Goal: Communication & Community: Ask a question

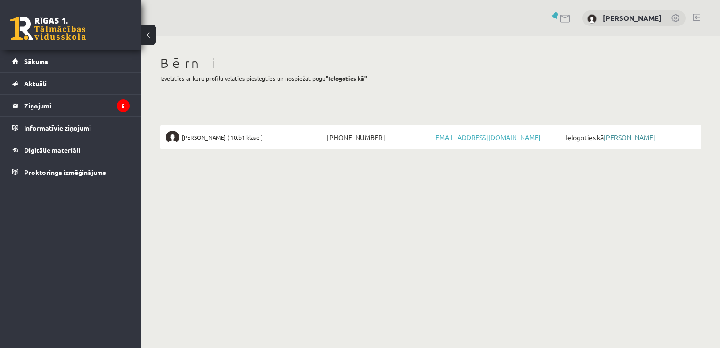
click at [617, 135] on link "[PERSON_NAME]" at bounding box center [629, 137] width 51 height 8
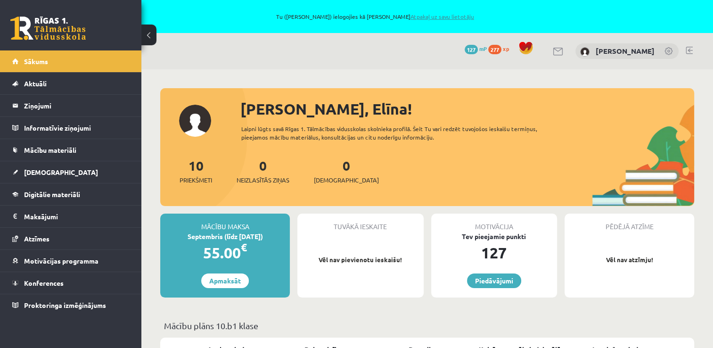
click at [435, 18] on link "Atpakaļ uz savu lietotāju" at bounding box center [442, 17] width 64 height 8
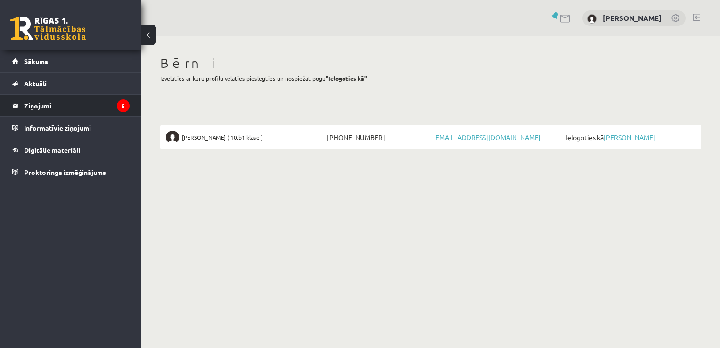
click at [115, 101] on legend "Ziņojumi 5" at bounding box center [77, 106] width 106 height 22
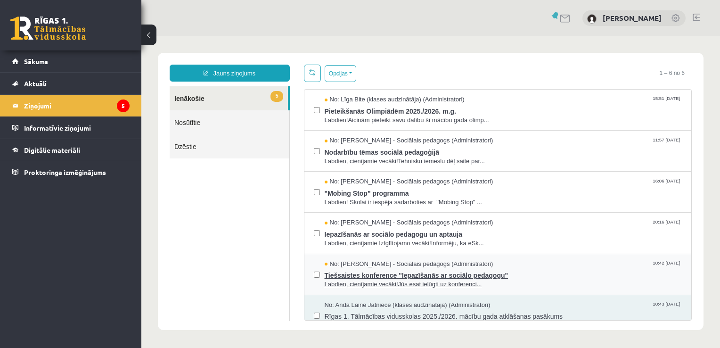
click at [506, 265] on div "No: [PERSON_NAME] - Sociālais pedagogs (Administratori) 10:42 [DATE]" at bounding box center [504, 264] width 358 height 9
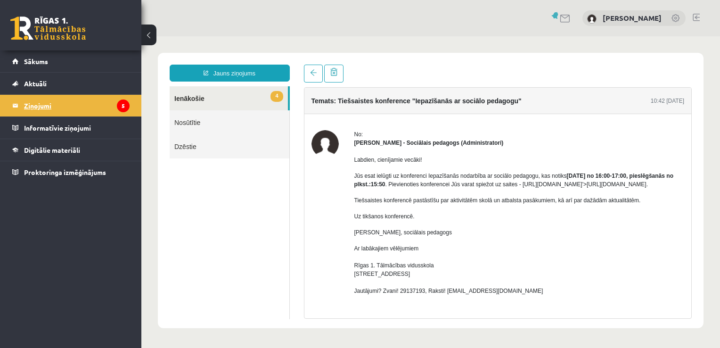
click at [104, 106] on legend "Ziņojumi 5" at bounding box center [77, 106] width 106 height 22
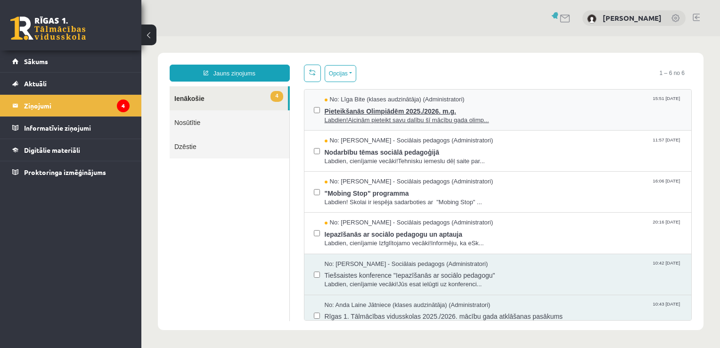
click at [384, 114] on span "Pieteikšanās Olimpiādēm 2025./2026. m.g." at bounding box center [504, 110] width 358 height 12
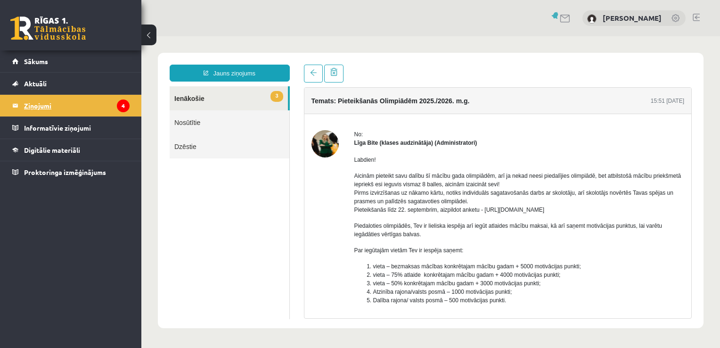
click at [65, 99] on legend "Ziņojumi 4" at bounding box center [77, 106] width 106 height 22
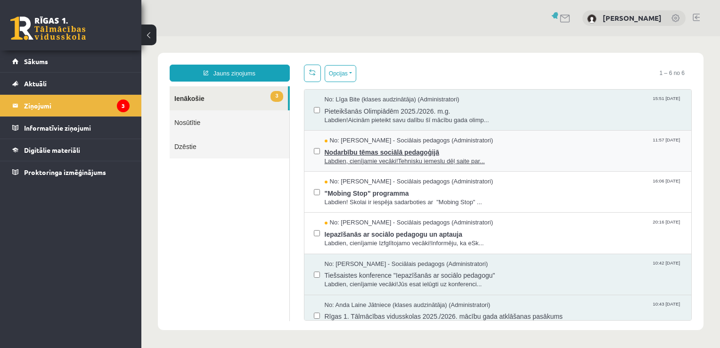
click at [367, 147] on span "Nodarbību tēmas sociālā pedagoģijā" at bounding box center [504, 151] width 358 height 12
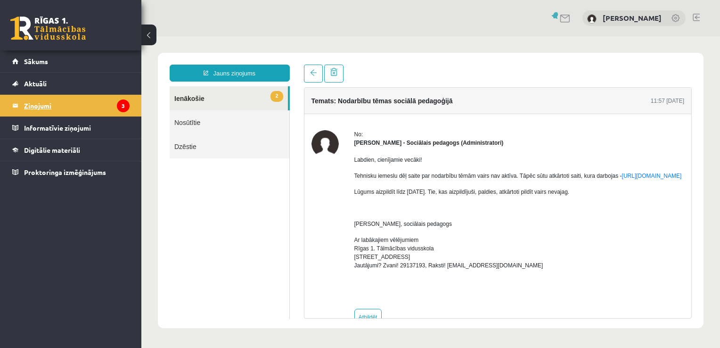
click at [100, 96] on legend "Ziņojumi 3" at bounding box center [77, 106] width 106 height 22
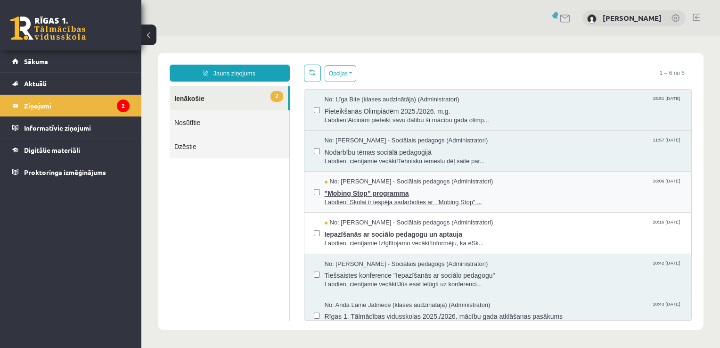
click at [416, 196] on span ""Mobing Stop" programma" at bounding box center [504, 192] width 358 height 12
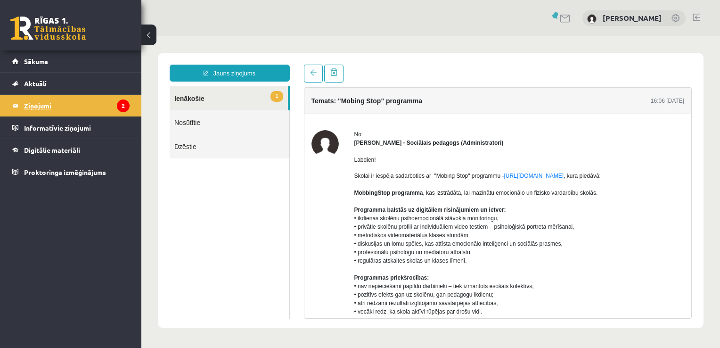
click at [116, 98] on legend "Ziņojumi 2" at bounding box center [77, 106] width 106 height 22
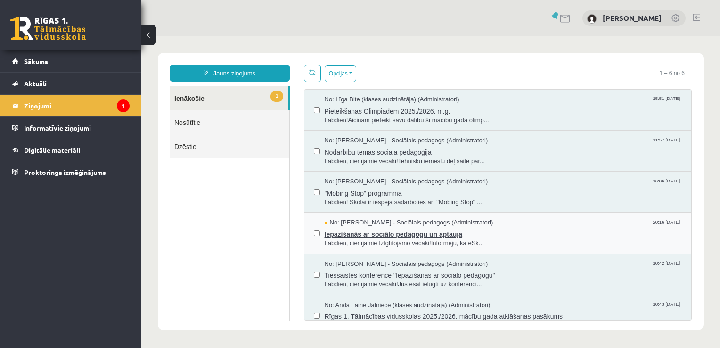
click at [460, 235] on span "Iepazīšanās ar sociālo pedagogu un aptauja" at bounding box center [504, 233] width 358 height 12
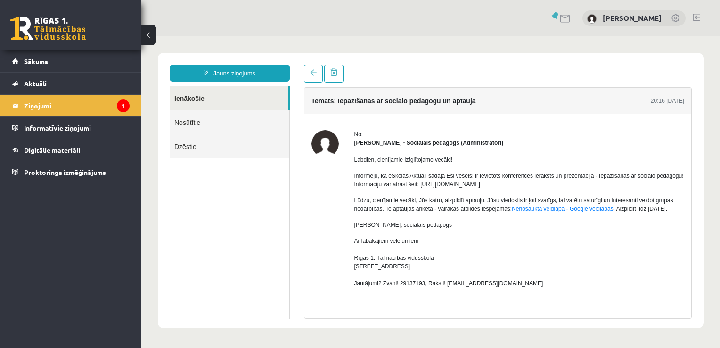
click at [67, 99] on legend "Ziņojumi 1" at bounding box center [77, 106] width 106 height 22
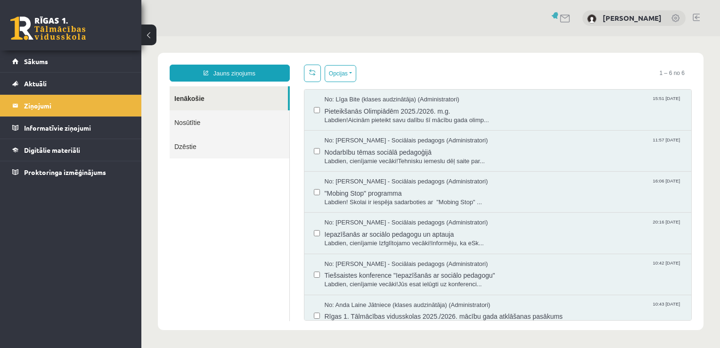
click at [697, 14] on link at bounding box center [696, 18] width 7 height 8
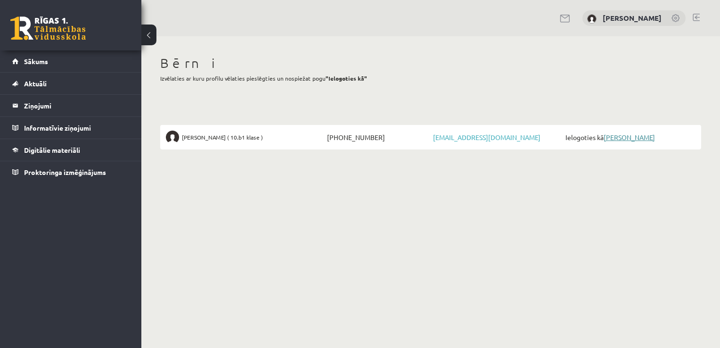
click at [617, 139] on link "[PERSON_NAME]" at bounding box center [629, 137] width 51 height 8
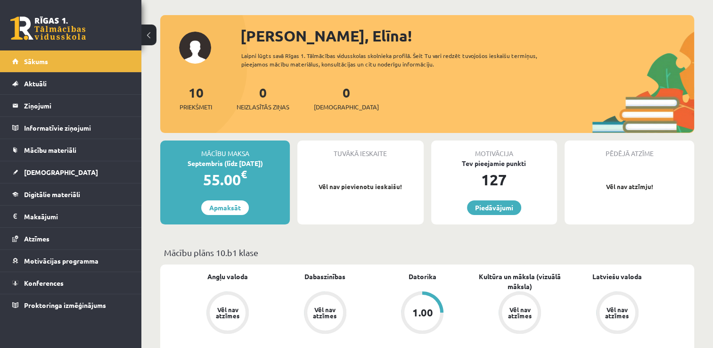
scroll to position [73, 0]
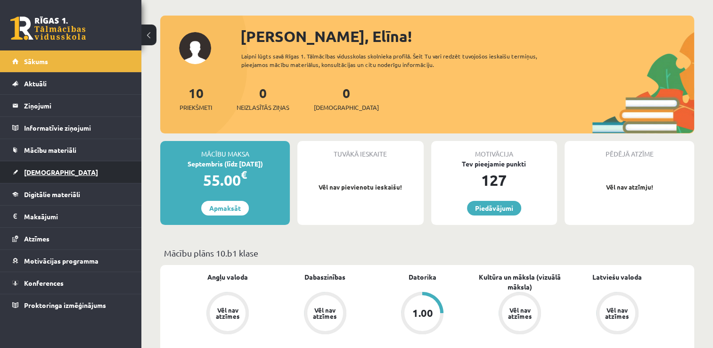
click at [107, 170] on link "[DEMOGRAPHIC_DATA]" at bounding box center [70, 172] width 117 height 22
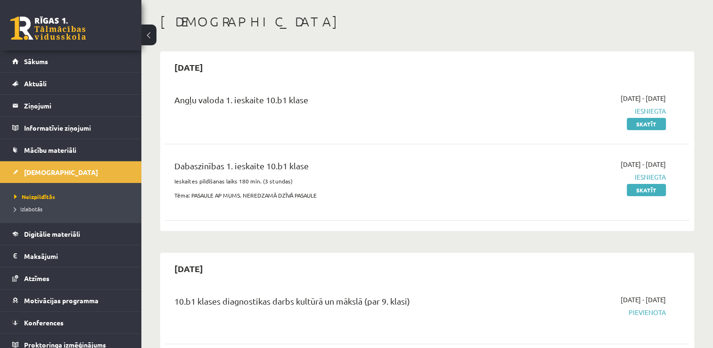
scroll to position [73, 0]
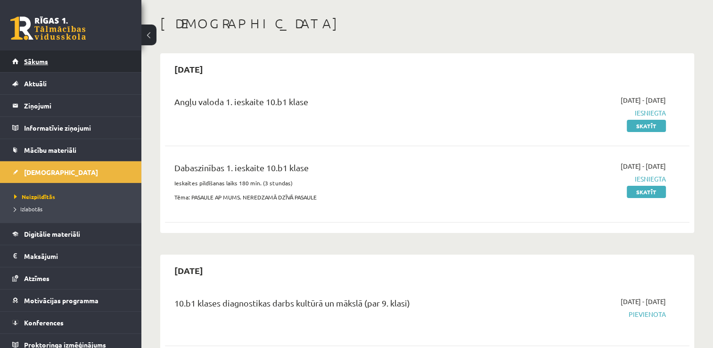
click at [96, 66] on link "Sākums" at bounding box center [70, 61] width 117 height 22
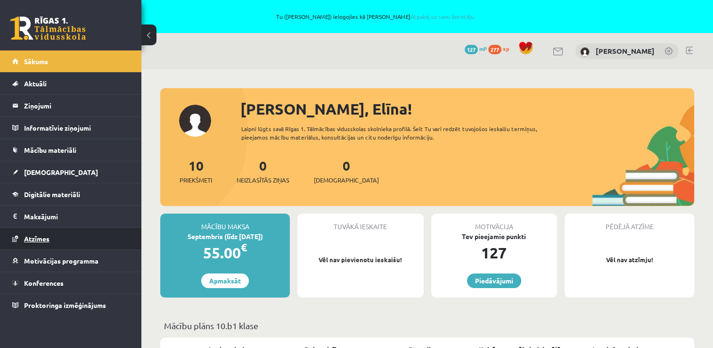
click at [44, 240] on span "Atzīmes" at bounding box center [36, 238] width 25 height 8
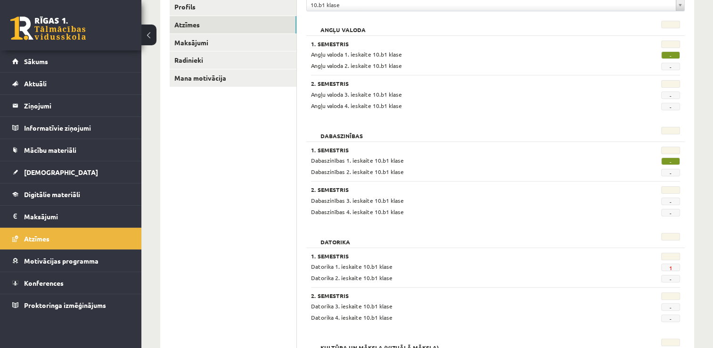
scroll to position [188, 0]
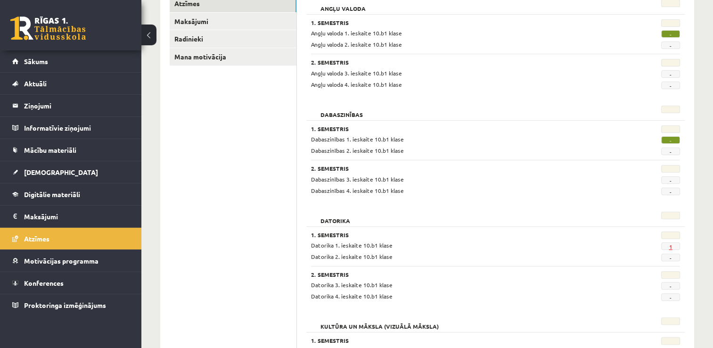
click at [669, 248] on link "1" at bounding box center [670, 247] width 3 height 8
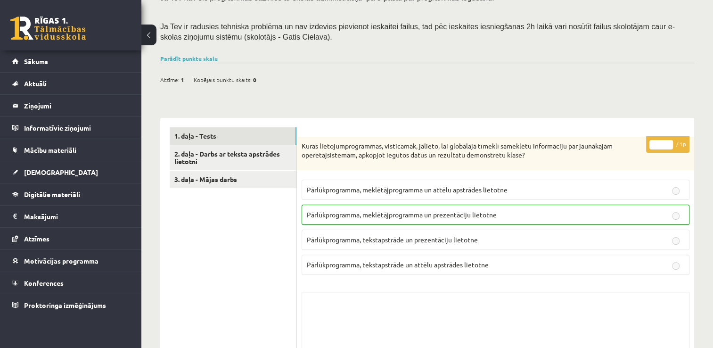
scroll to position [234, 0]
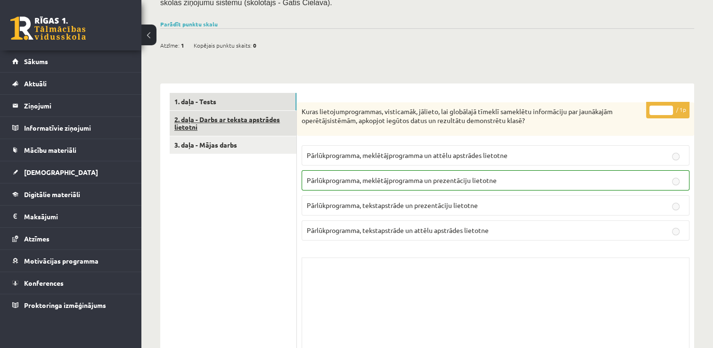
click at [254, 116] on link "2. daļa - Darbs ar teksta apstrādes lietotni" at bounding box center [233, 123] width 127 height 25
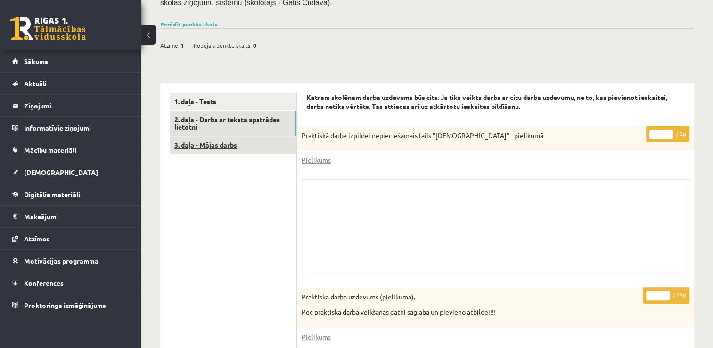
click at [249, 146] on link "3. daļa - Mājas darbs" at bounding box center [233, 144] width 127 height 17
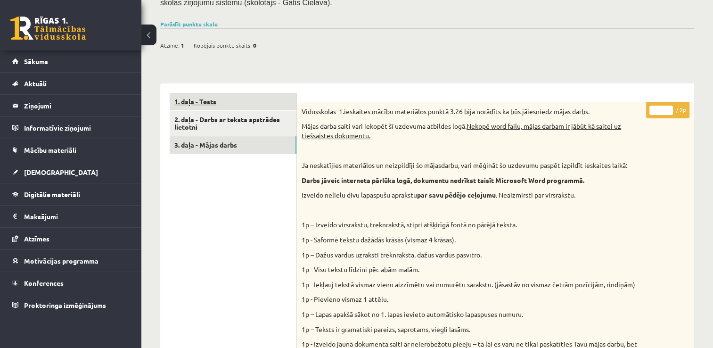
click at [238, 103] on link "1. daļa - Tests" at bounding box center [233, 101] width 127 height 17
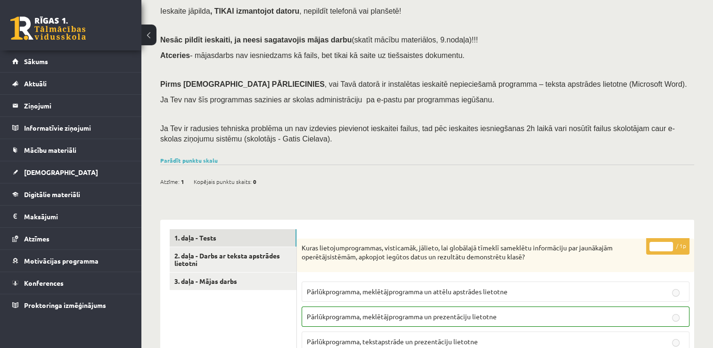
scroll to position [108, 0]
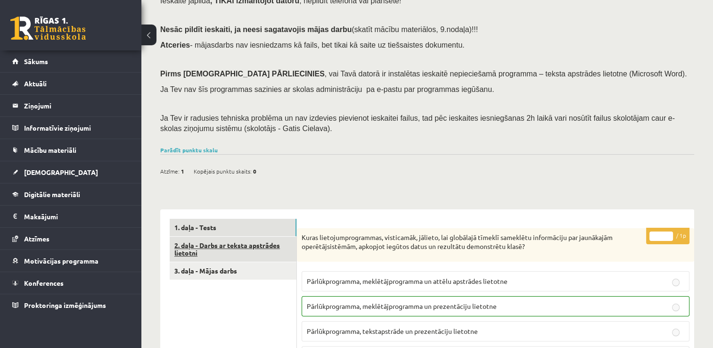
click at [213, 250] on link "2. daļa - Darbs ar teksta apstrādes lietotni" at bounding box center [233, 249] width 127 height 25
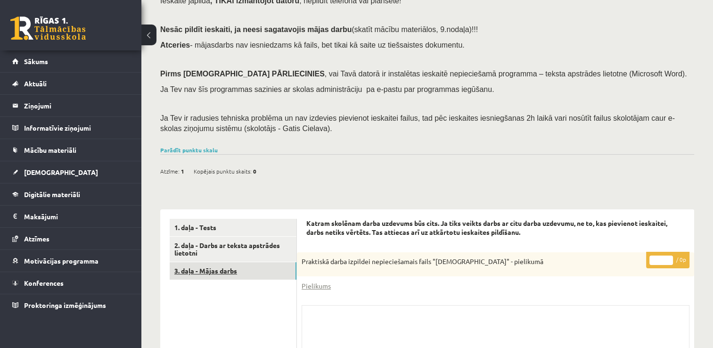
click at [269, 271] on link "3. daļa - Mājas darbs" at bounding box center [233, 270] width 127 height 17
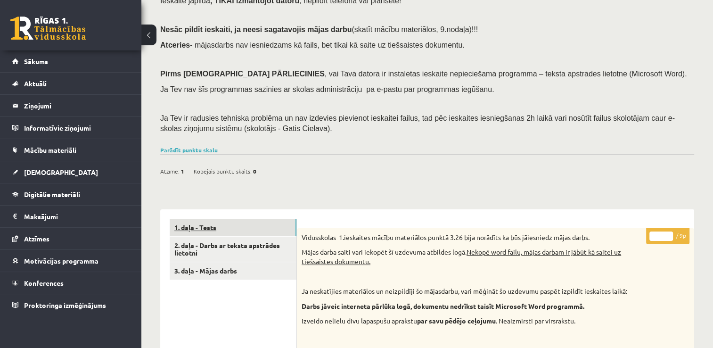
click at [250, 233] on link "1. daļa - Tests" at bounding box center [233, 227] width 127 height 17
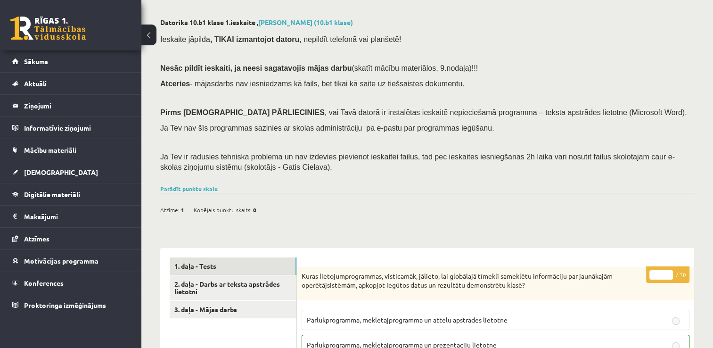
scroll to position [141, 0]
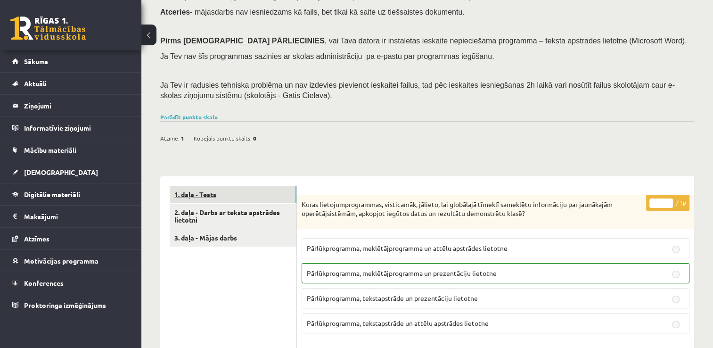
click at [264, 192] on link "1. daļa - Tests" at bounding box center [233, 194] width 127 height 17
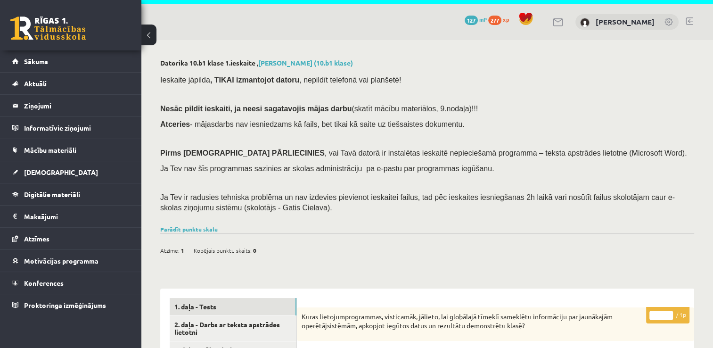
scroll to position [0, 0]
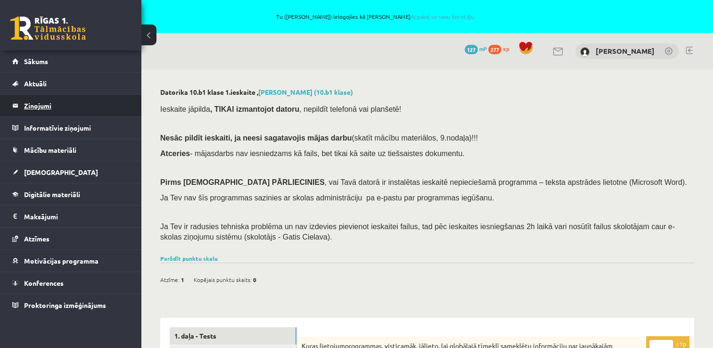
click at [73, 105] on legend "Ziņojumi 0" at bounding box center [77, 106] width 106 height 22
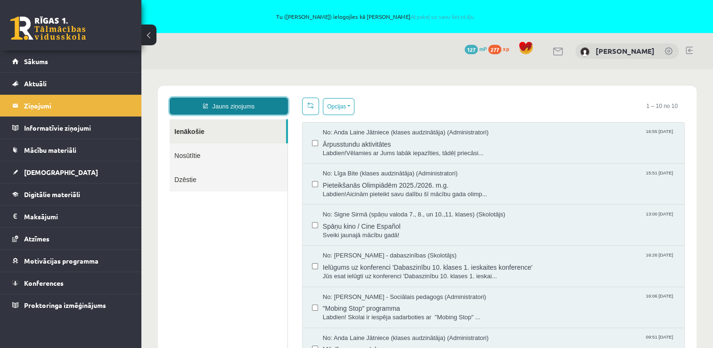
click at [220, 113] on link "Jauns ziņojums" at bounding box center [229, 106] width 118 height 17
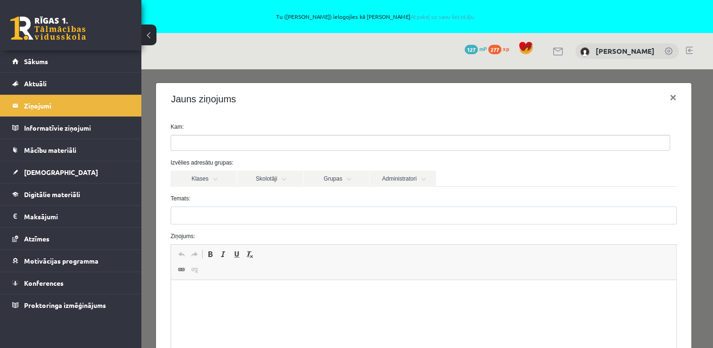
click at [203, 140] on input "search" at bounding box center [187, 142] width 33 height 15
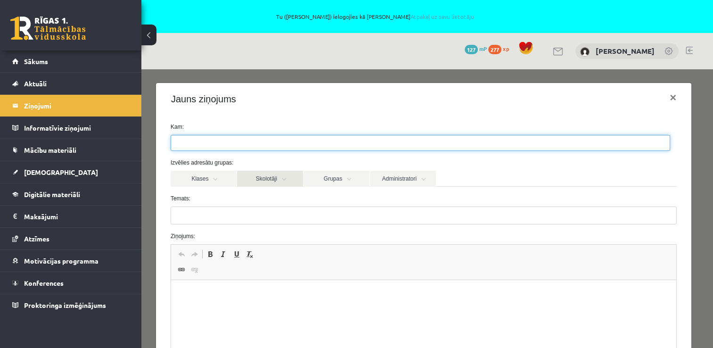
click at [286, 180] on link "Skolotāji" at bounding box center [270, 179] width 66 height 16
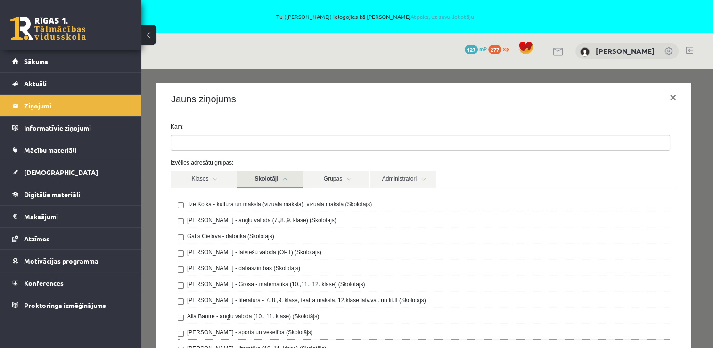
scroll to position [47, 0]
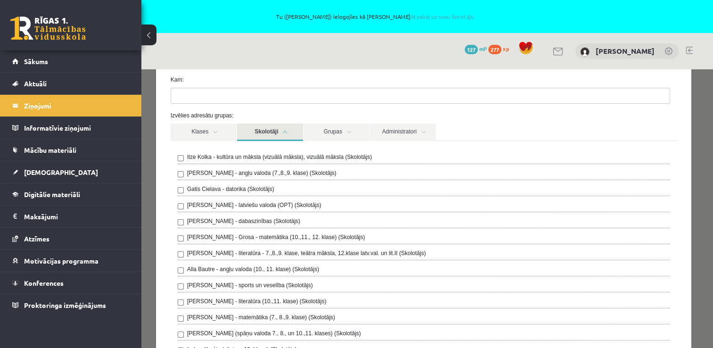
click at [214, 185] on label "Gatis Cielava - datorika (Skolotājs)" at bounding box center [230, 189] width 87 height 8
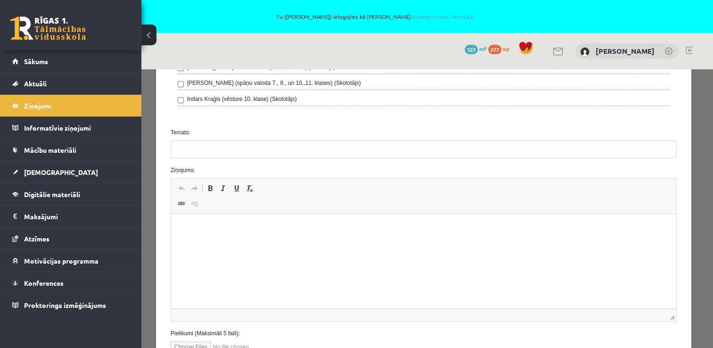
scroll to position [242, 0]
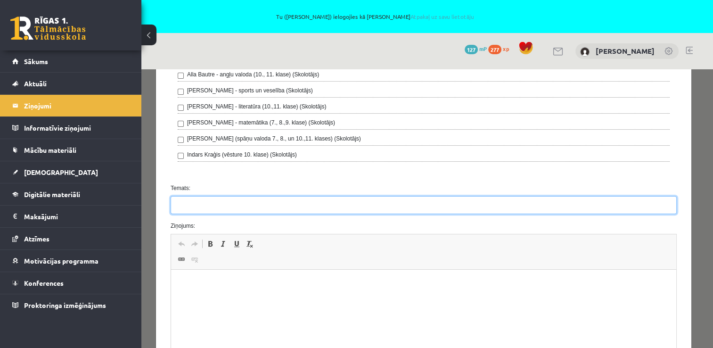
click at [205, 204] on input "Temats:" at bounding box center [424, 205] width 506 height 18
type input "*"
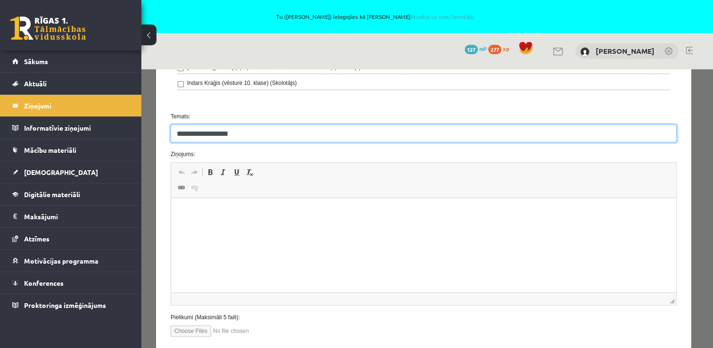
scroll to position [330, 0]
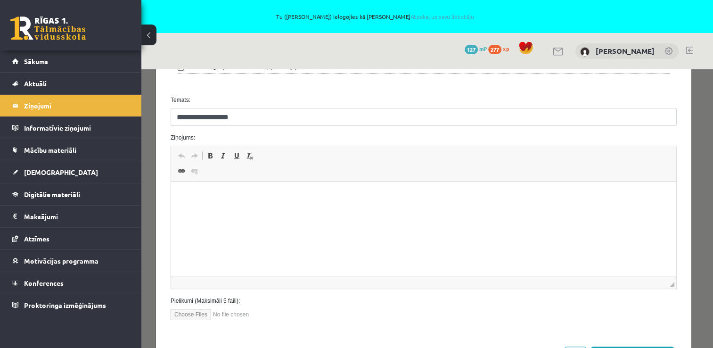
click at [246, 196] on p "Rich Text Editor, wiswyg-editor-47024805721980-1757625005-159" at bounding box center [423, 196] width 486 height 10
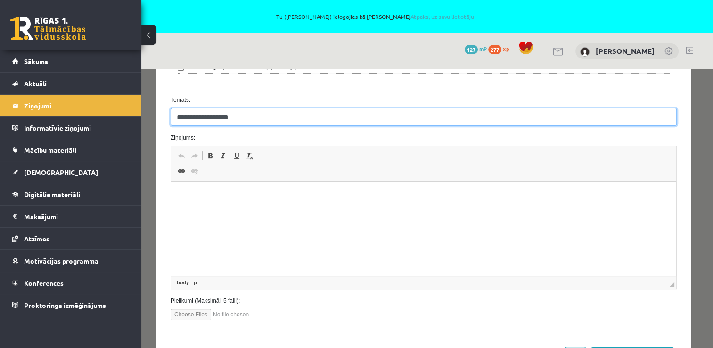
click at [184, 114] on input "**********" at bounding box center [424, 117] width 506 height 18
type input "**********"
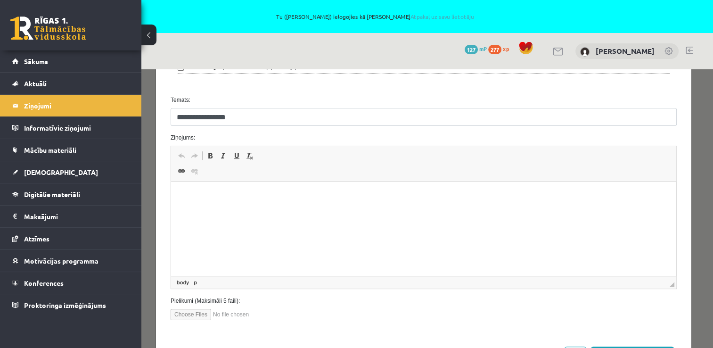
click at [298, 194] on p "Rich Text Editor, wiswyg-editor-47024805721980-1757625005-159" at bounding box center [423, 196] width 486 height 10
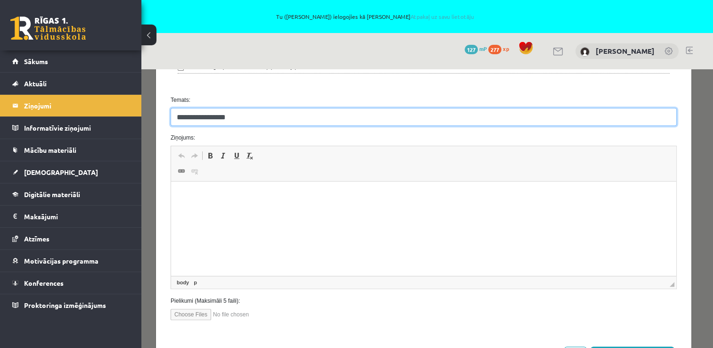
click at [181, 110] on input "**********" at bounding box center [424, 117] width 506 height 18
click at [200, 115] on input "**********" at bounding box center [424, 117] width 506 height 18
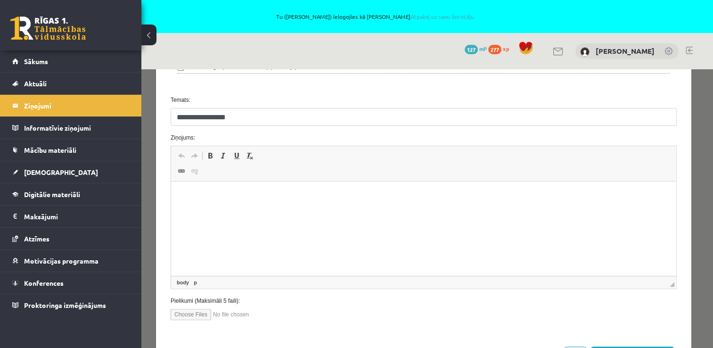
click at [223, 202] on html at bounding box center [423, 195] width 505 height 29
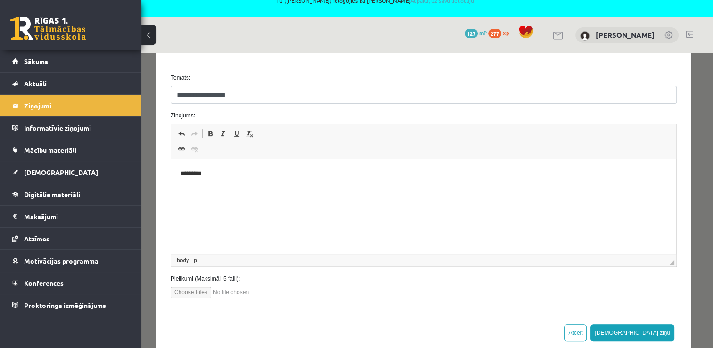
scroll to position [0, 0]
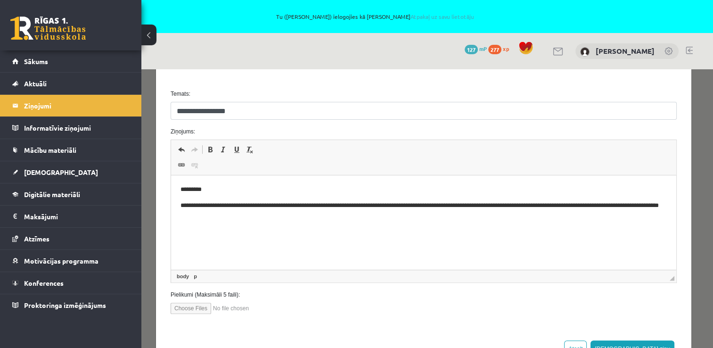
click at [298, 201] on p "**********" at bounding box center [420, 211] width 480 height 20
click at [284, 218] on p "**********" at bounding box center [420, 211] width 480 height 20
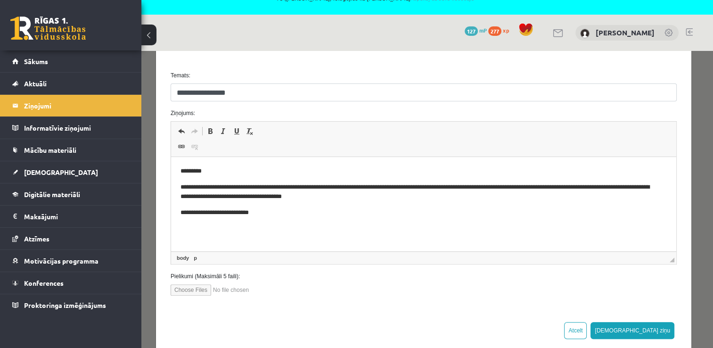
scroll to position [33, 0]
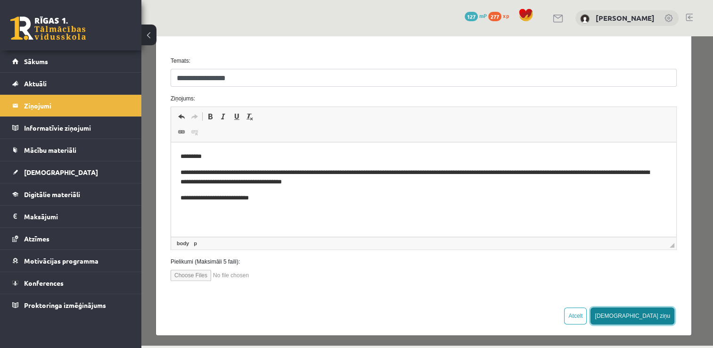
click at [657, 315] on button "Sūtīt ziņu" at bounding box center [632, 315] width 84 height 17
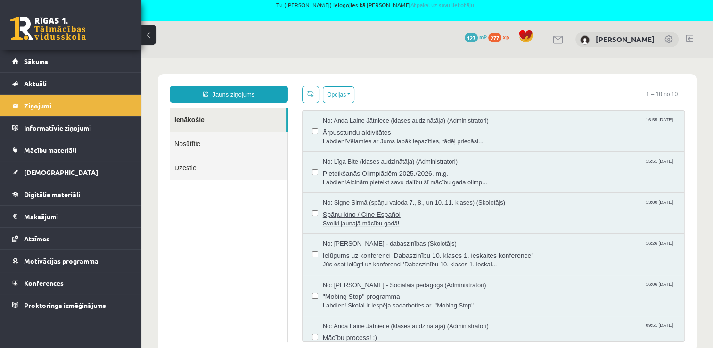
scroll to position [0, 0]
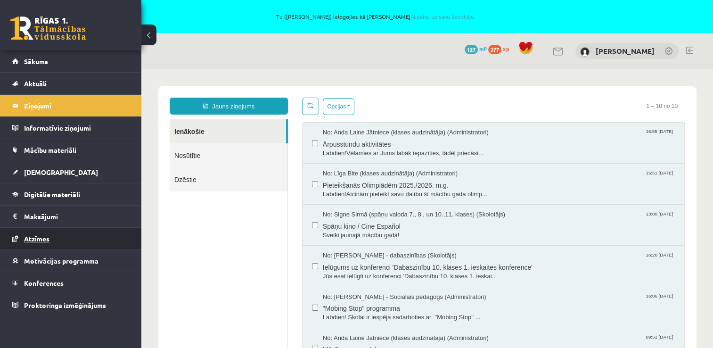
click at [67, 237] on link "Atzīmes" at bounding box center [70, 239] width 117 height 22
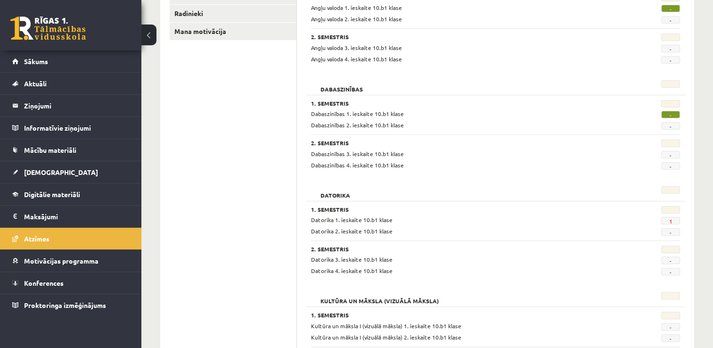
scroll to position [236, 0]
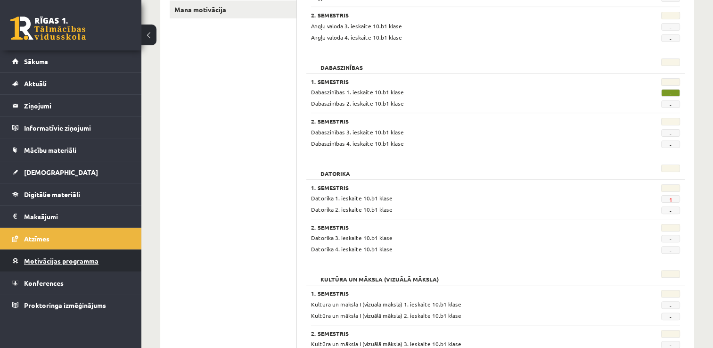
click at [60, 266] on link "Motivācijas programma" at bounding box center [70, 261] width 117 height 22
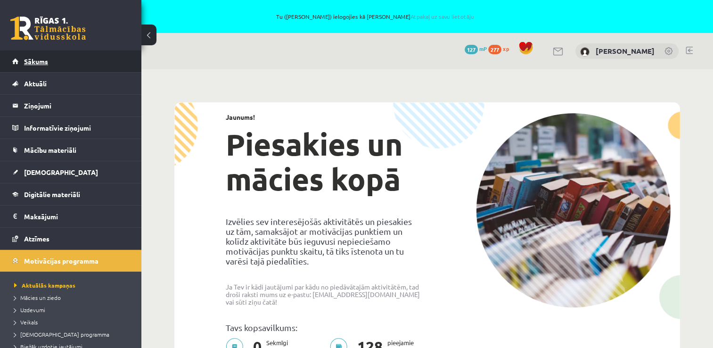
click at [32, 65] on link "Sākums" at bounding box center [70, 61] width 117 height 22
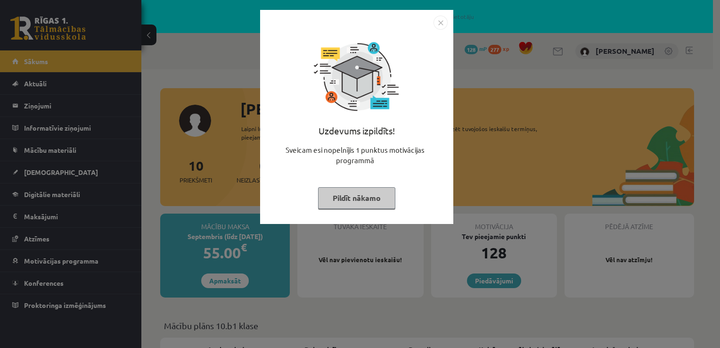
click at [363, 203] on button "Pildīt nākamo" at bounding box center [356, 198] width 77 height 22
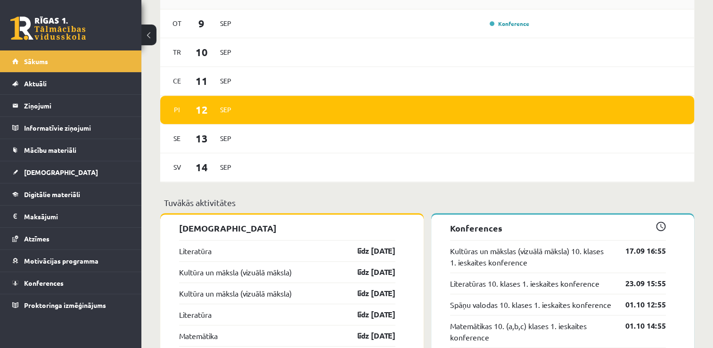
scroll to position [707, 0]
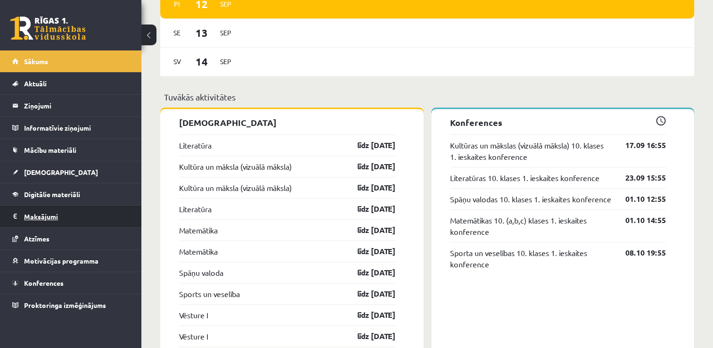
click at [80, 212] on legend "Maksājumi 0" at bounding box center [77, 216] width 106 height 22
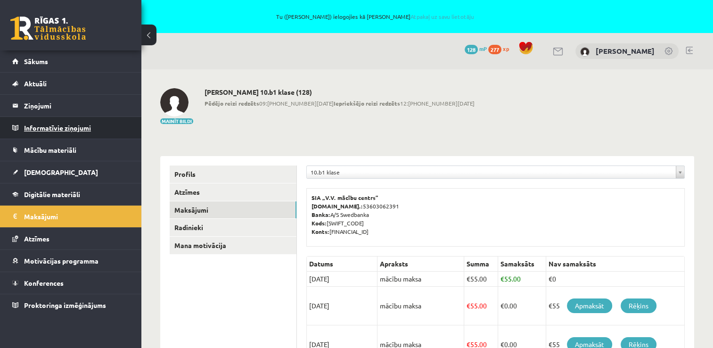
click at [72, 132] on legend "Informatīvie ziņojumi 0" at bounding box center [77, 128] width 106 height 22
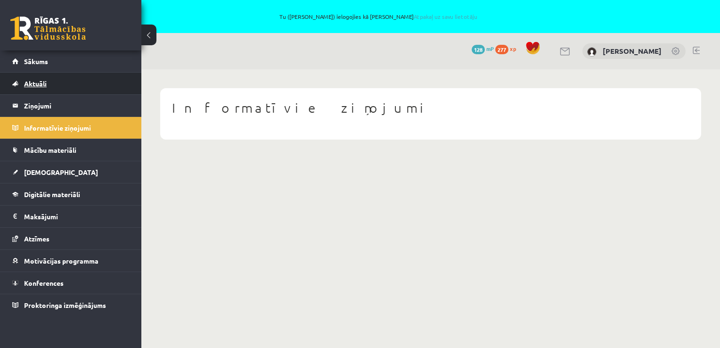
click at [69, 92] on link "Aktuāli" at bounding box center [70, 84] width 117 height 22
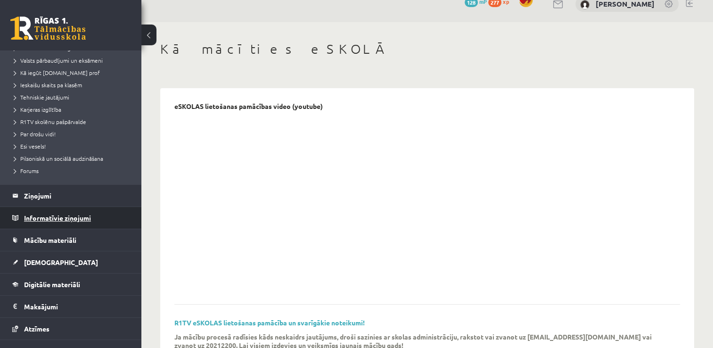
scroll to position [36, 0]
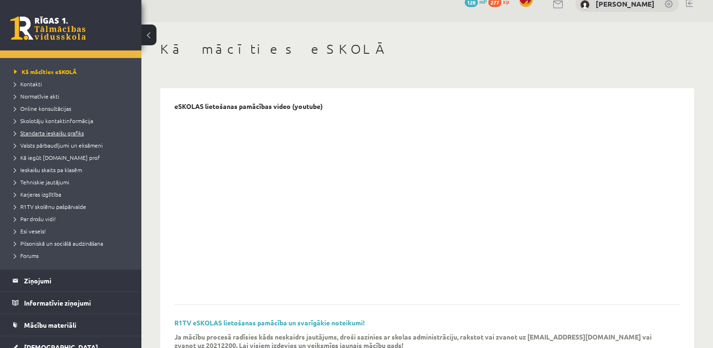
click at [72, 132] on span "Standarta ieskaišu grafiks" at bounding box center [49, 133] width 70 height 8
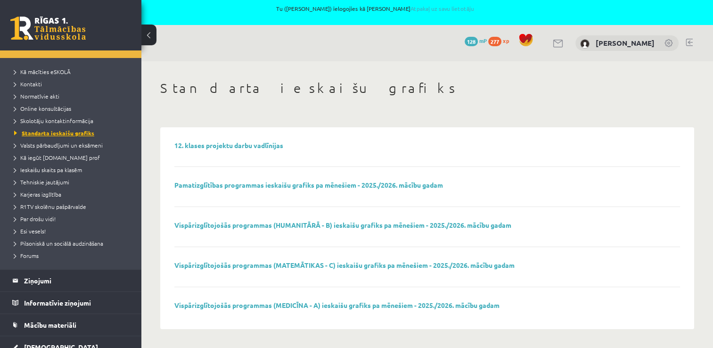
scroll to position [7, 0]
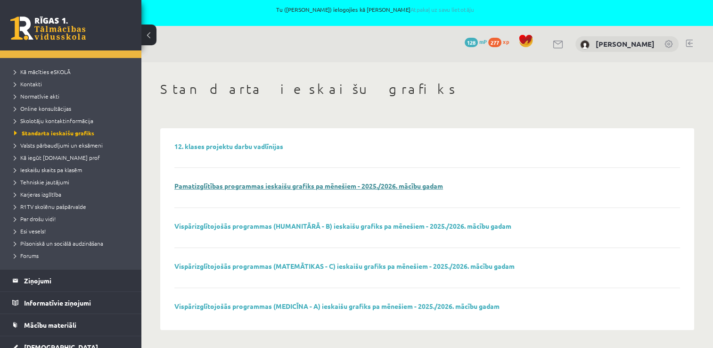
click at [298, 189] on link "Pamatizglītības programmas ieskaišu grafiks pa mēnešiem - 2025./2026. mācību ga…" at bounding box center [308, 185] width 269 height 8
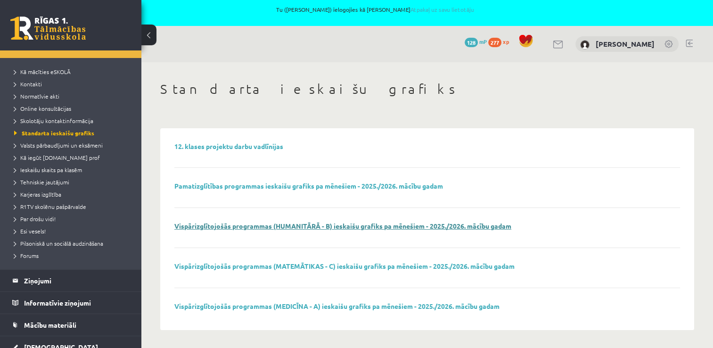
click at [379, 226] on link "Vispārizglītojošās programmas (HUMANITĀRĀ - B) ieskaišu grafiks pa mēnešiem - 2…" at bounding box center [342, 225] width 337 height 8
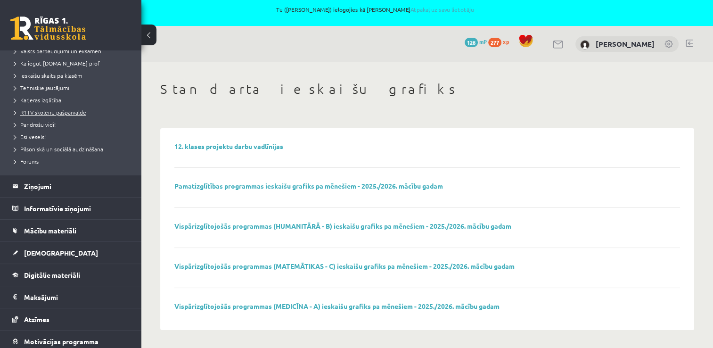
scroll to position [178, 0]
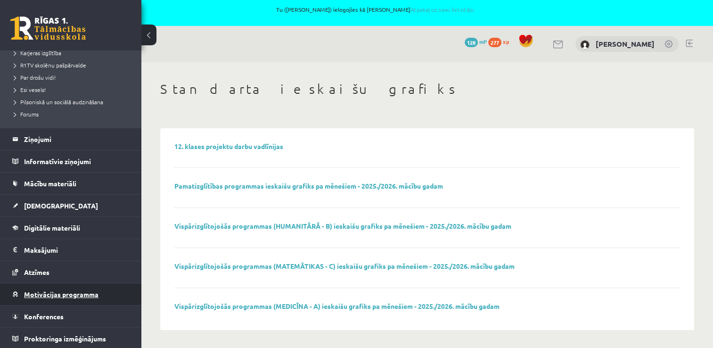
click at [92, 290] on span "Motivācijas programma" at bounding box center [61, 294] width 74 height 8
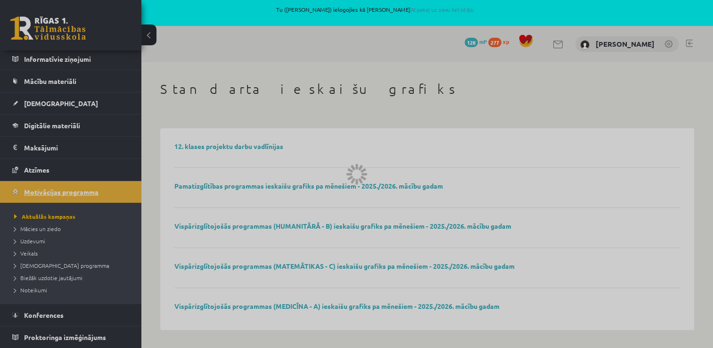
scroll to position [68, 0]
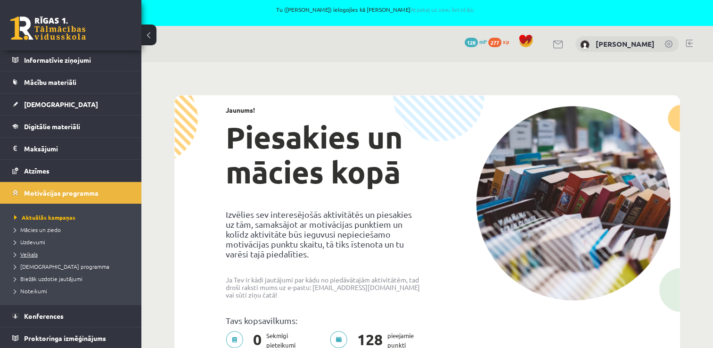
click at [31, 253] on span "Veikals" at bounding box center [26, 254] width 24 height 8
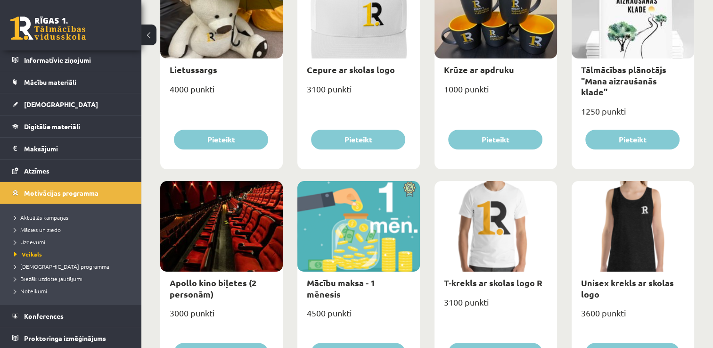
scroll to position [243, 0]
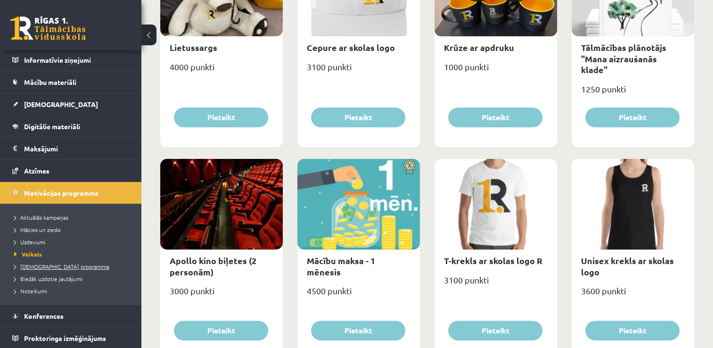
click at [47, 266] on span "[DEMOGRAPHIC_DATA] programma" at bounding box center [61, 266] width 95 height 8
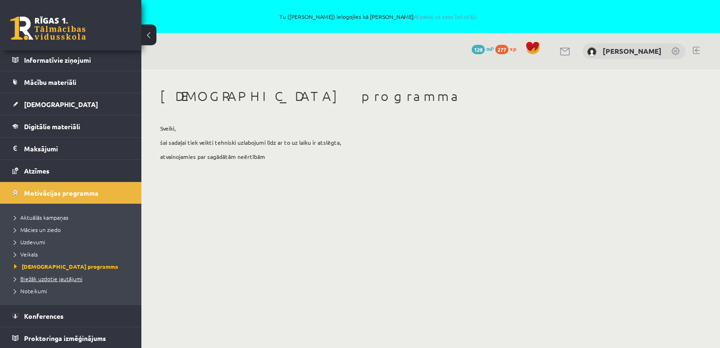
click at [46, 275] on span "Biežāk uzdotie jautājumi" at bounding box center [48, 279] width 68 height 8
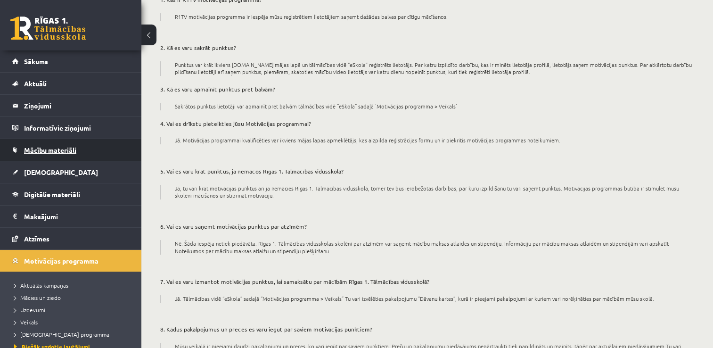
click at [84, 152] on link "Mācību materiāli" at bounding box center [70, 150] width 117 height 22
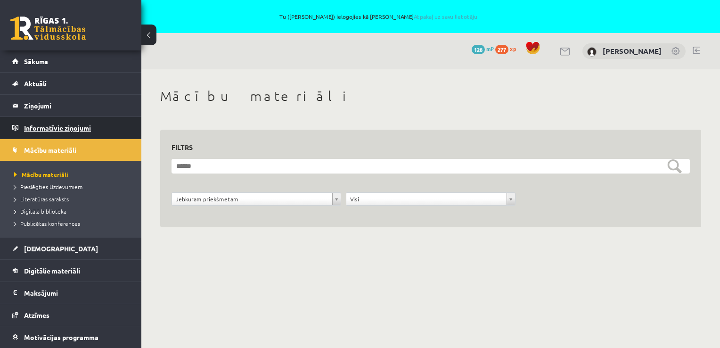
click at [88, 136] on legend "Informatīvie ziņojumi 0" at bounding box center [77, 128] width 106 height 22
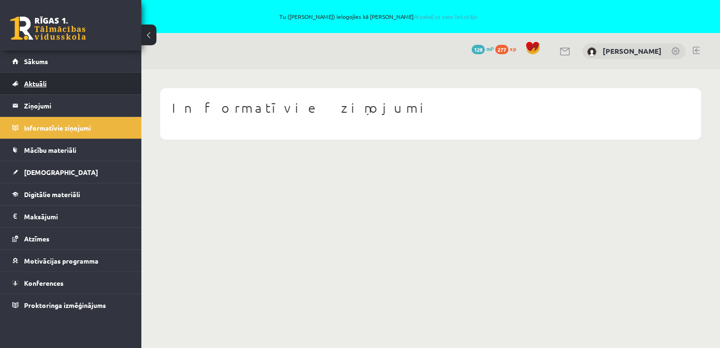
click at [57, 85] on link "Aktuāli" at bounding box center [70, 84] width 117 height 22
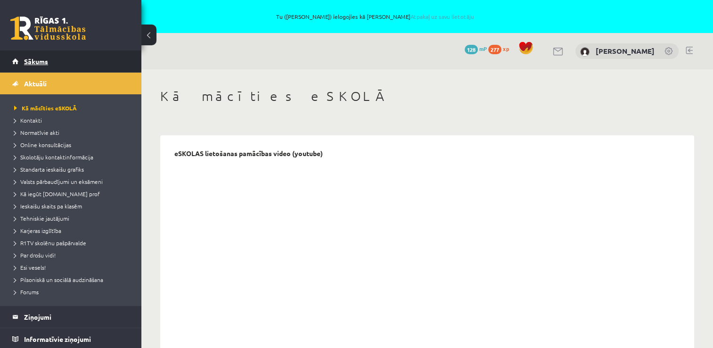
click at [36, 59] on span "Sākums" at bounding box center [36, 61] width 24 height 8
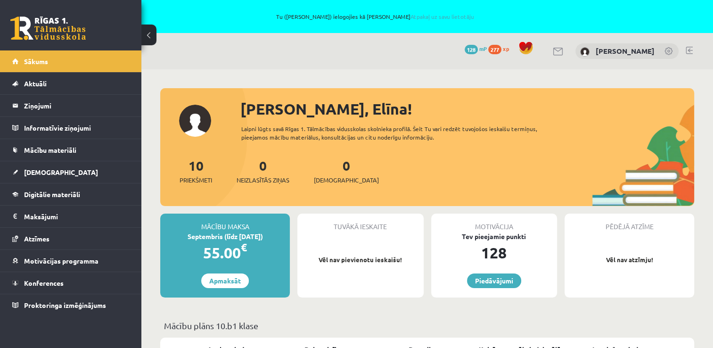
click at [478, 52] on span "128" at bounding box center [471, 49] width 13 height 9
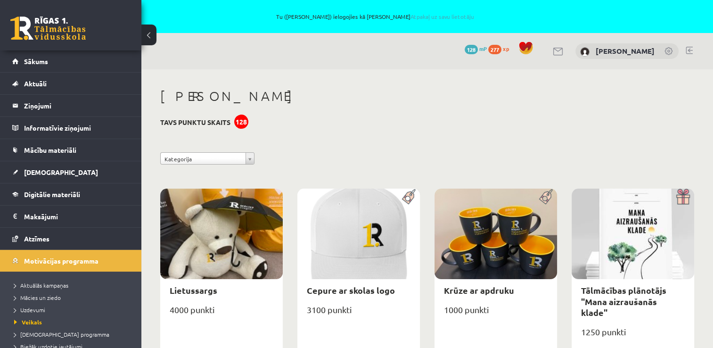
click at [501, 49] on span "277" at bounding box center [494, 49] width 13 height 9
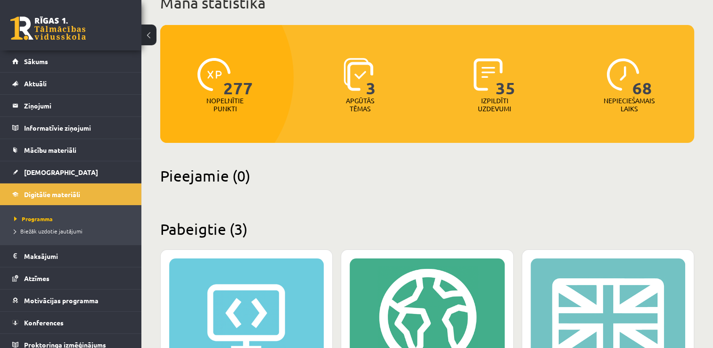
scroll to position [81, 0]
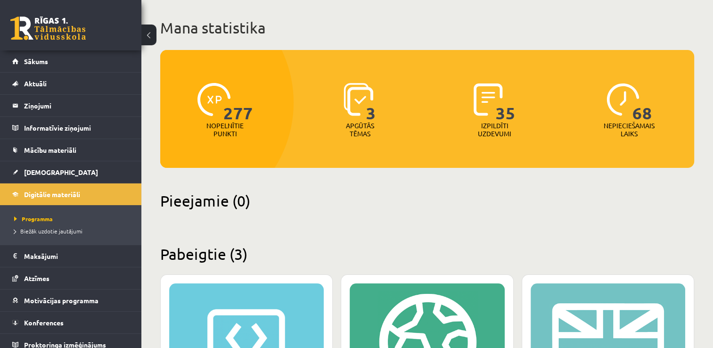
click at [497, 111] on span "35" at bounding box center [506, 102] width 20 height 39
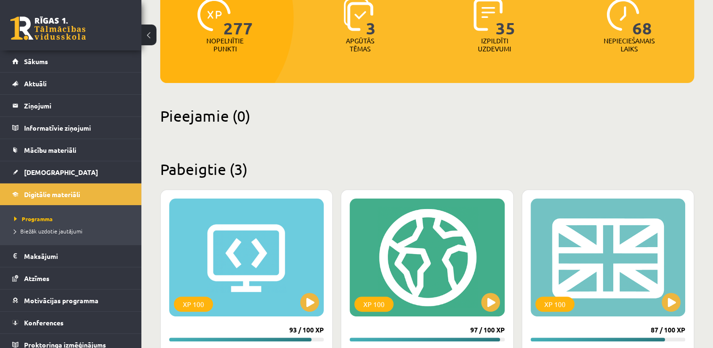
scroll to position [33, 0]
